Goal: Information Seeking & Learning: Learn about a topic

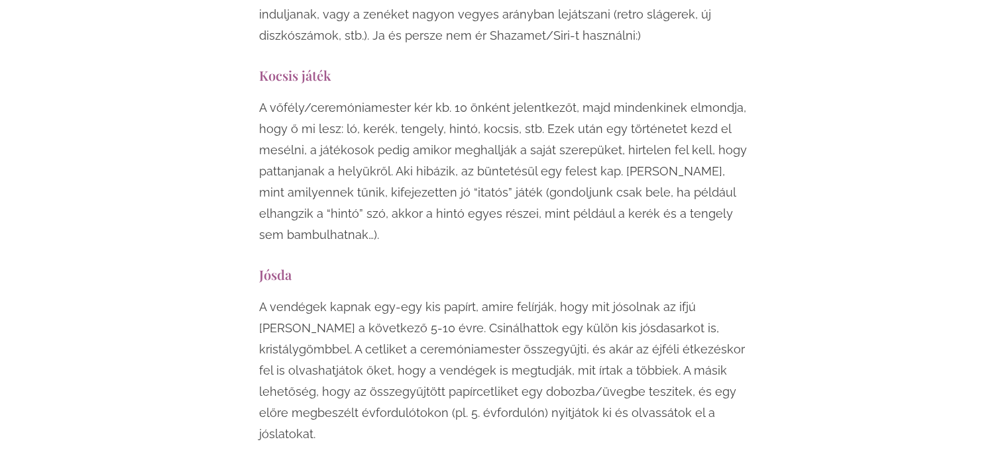
scroll to position [6825, 0]
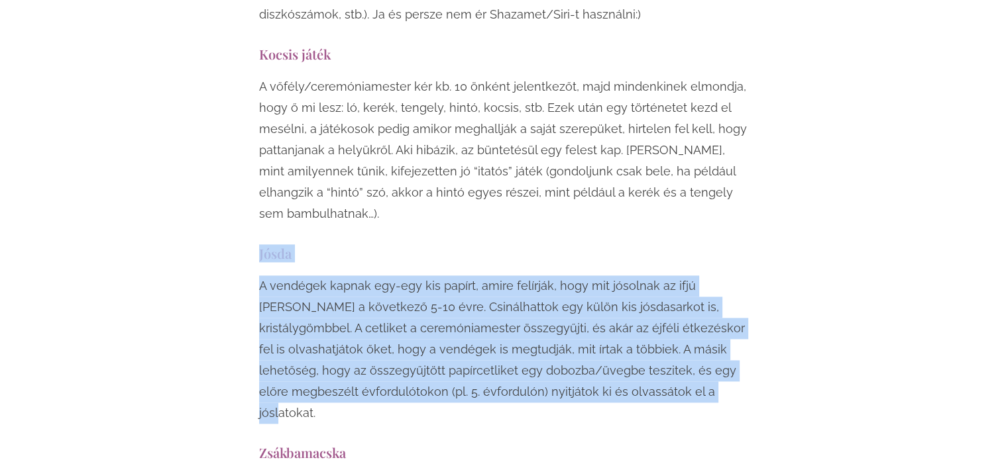
drag, startPoint x: 262, startPoint y: 127, endPoint x: 576, endPoint y: 262, distance: 341.3
copy div "Jósda A vendégek kapnak egy-egy kis papírt, amire felírják, hogy mit jósolnak a…"
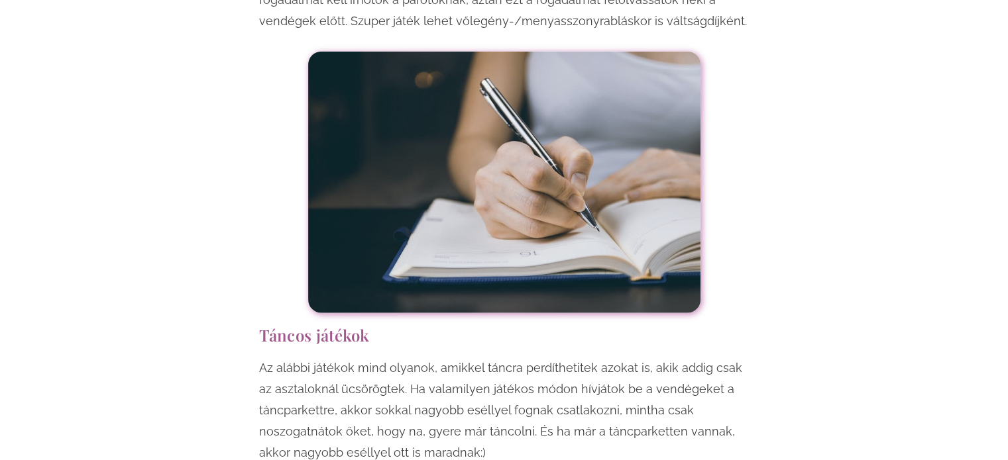
scroll to position [8547, 0]
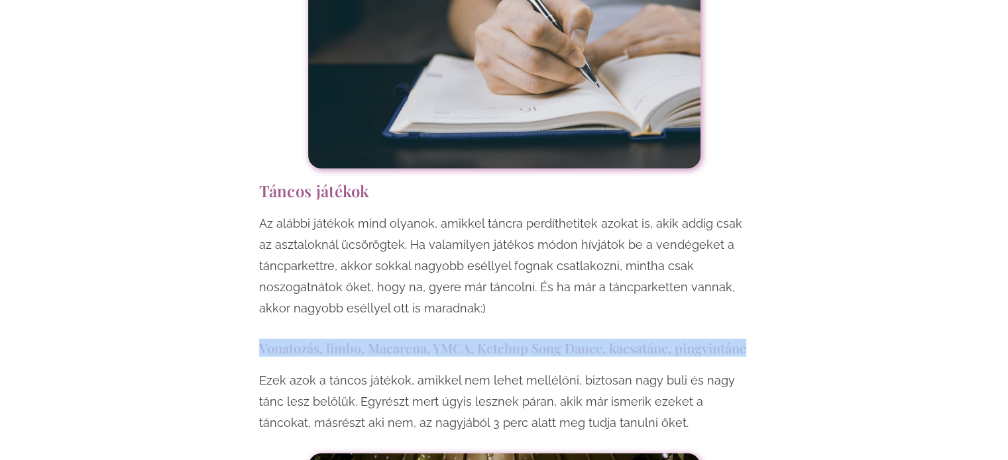
drag, startPoint x: 260, startPoint y: 198, endPoint x: 756, endPoint y: 209, distance: 496.4
copy h3 "Vonatozás, limbo, Macarena, YMCA, Ketchup Song Dance, kacsatánc, pingvintánc"
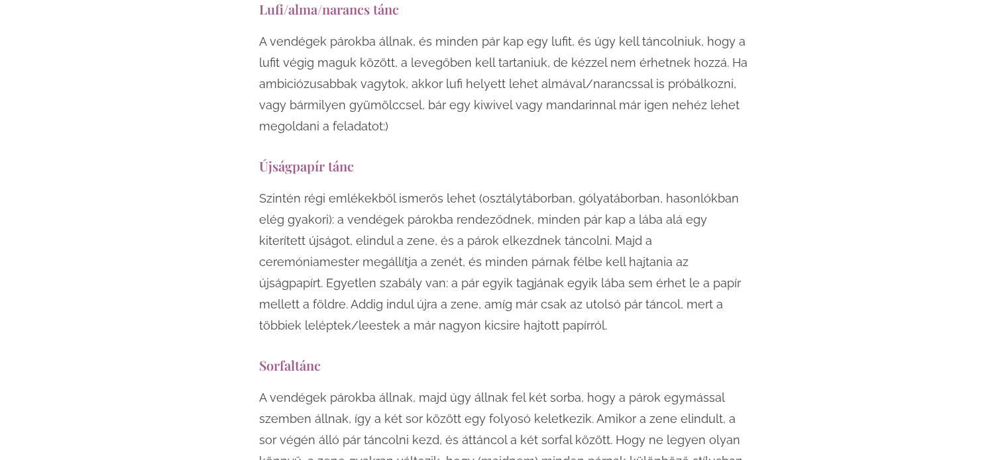
scroll to position [9342, 0]
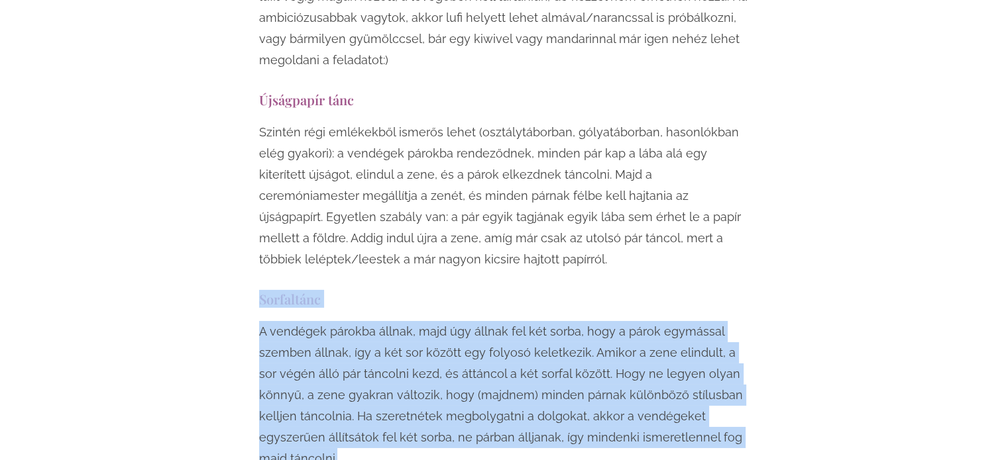
drag, startPoint x: 261, startPoint y: 147, endPoint x: 356, endPoint y: 311, distance: 189.4
copy div "Sorfaltánc A vendégek párokba állnak, majd úgy állnak fel két sorba, hogy a pár…"
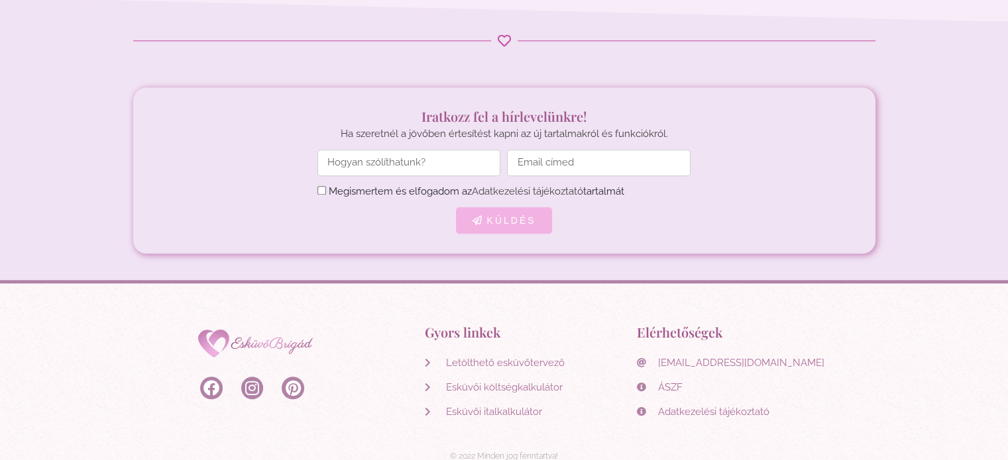
scroll to position [11224, 0]
